Goal: Obtain resource: Obtain resource

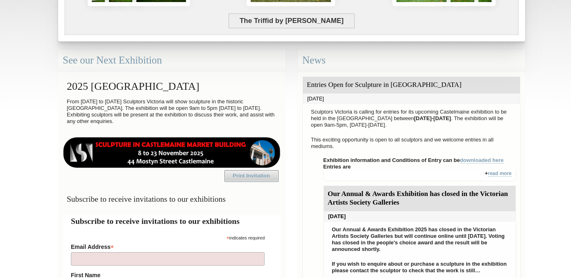
scroll to position [196, 0]
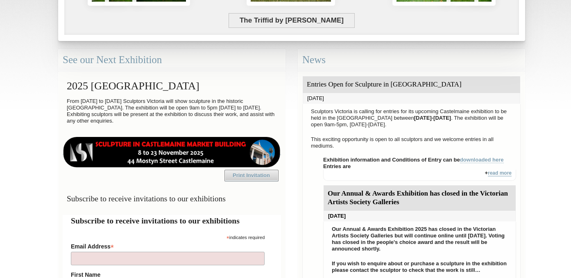
click at [498, 173] on link "read more" at bounding box center [500, 173] width 24 height 6
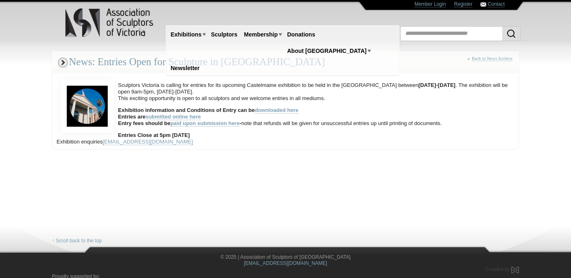
scroll to position [1, 0]
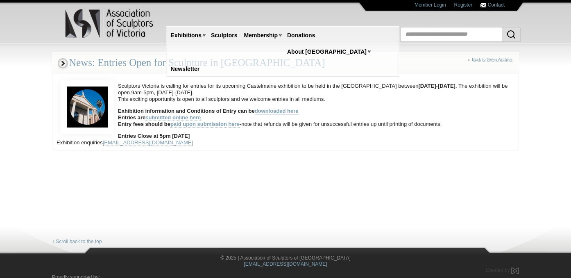
click at [271, 111] on link "downloaded here" at bounding box center [277, 111] width 44 height 7
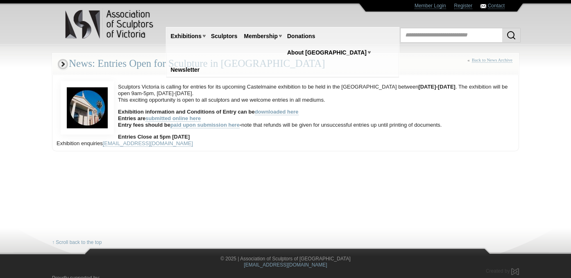
scroll to position [1, 0]
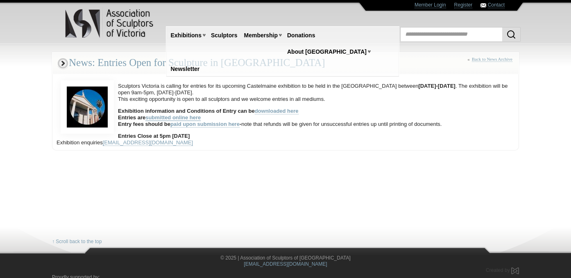
click at [185, 115] on link "submitted online here" at bounding box center [172, 117] width 55 height 7
